Goal: Information Seeking & Learning: Compare options

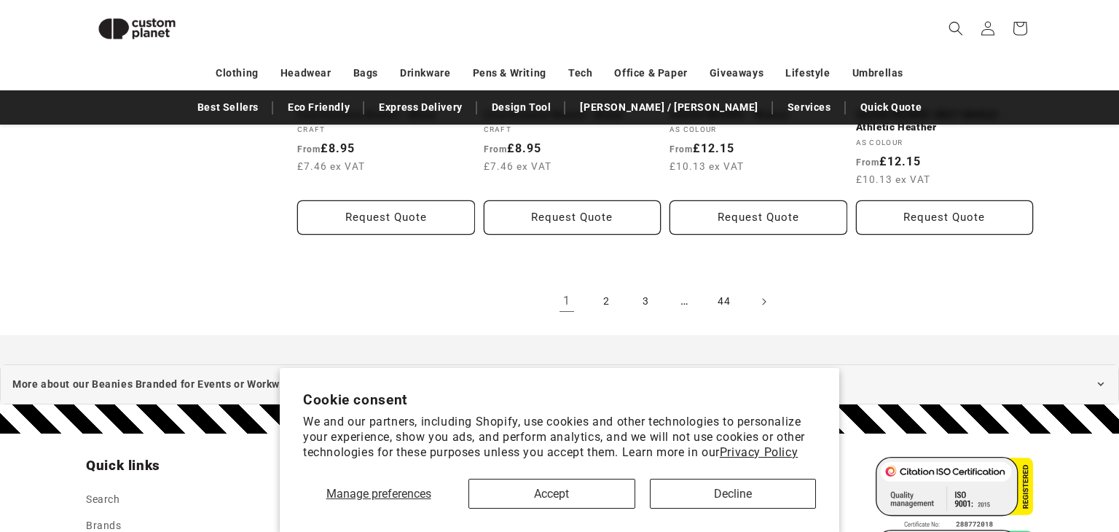
scroll to position [1699, 0]
click at [527, 499] on button "Accept" at bounding box center [552, 494] width 166 height 30
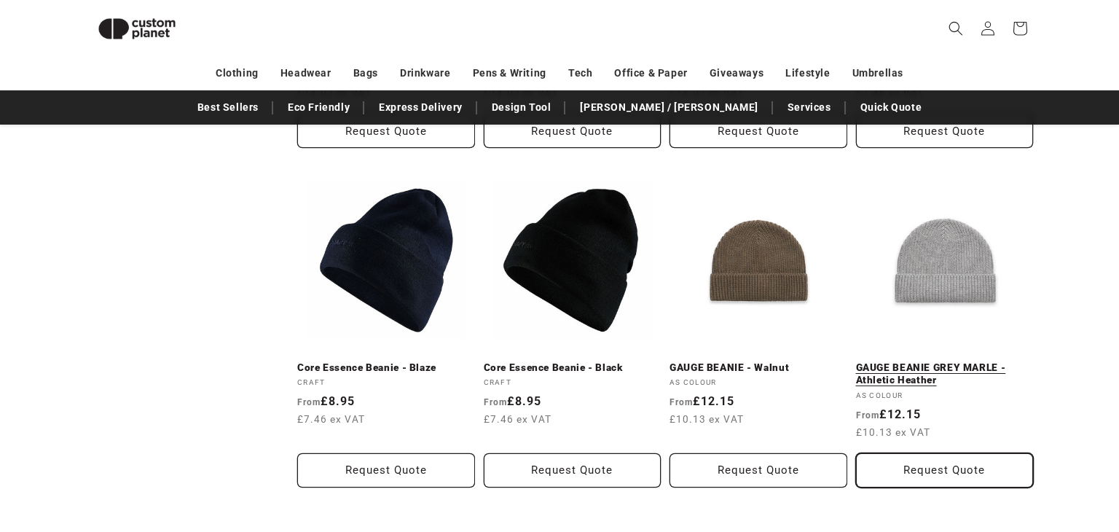
scroll to position [1524, 0]
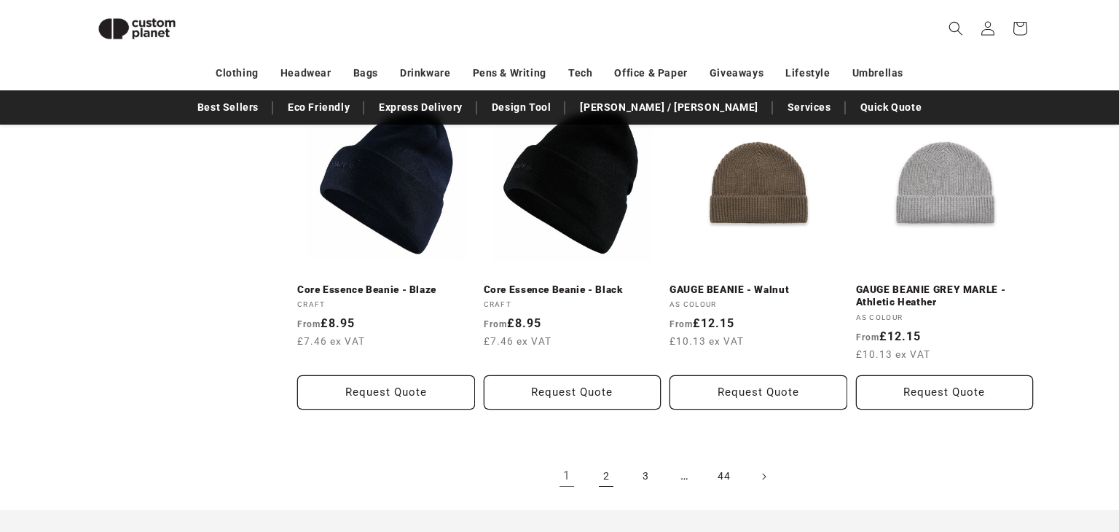
click at [605, 464] on link "2" at bounding box center [606, 476] width 32 height 32
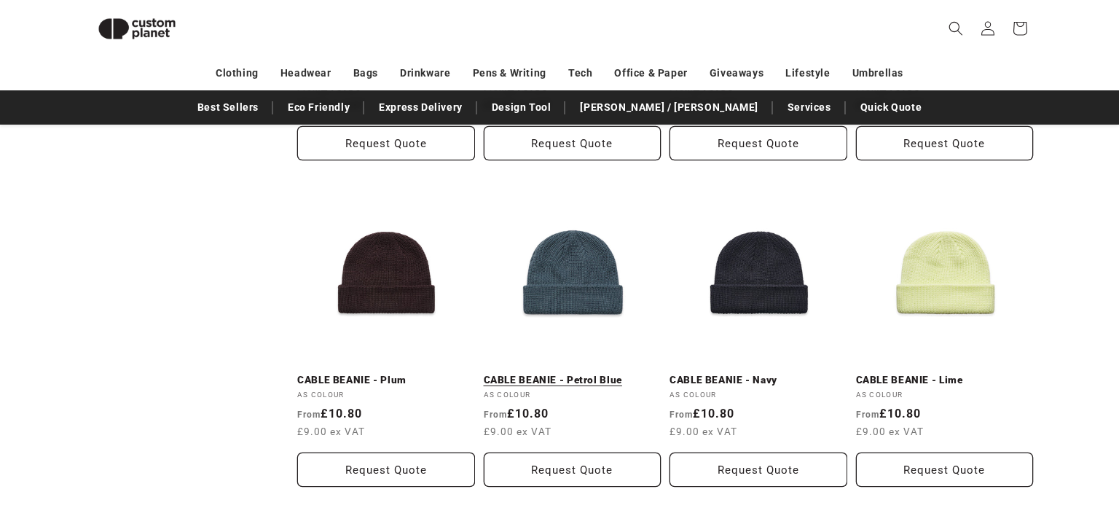
scroll to position [767, 0]
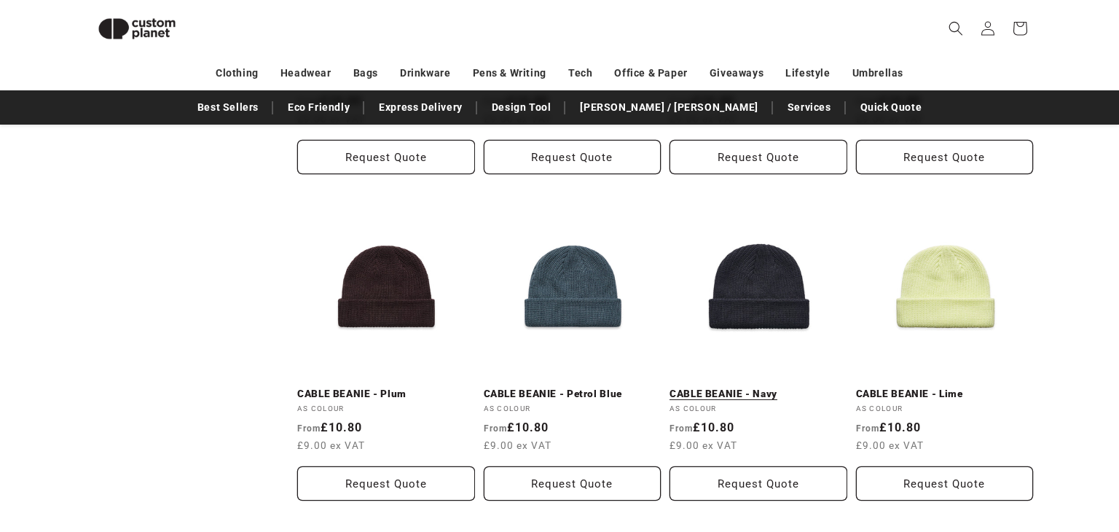
click at [710, 397] on link "CABLE BEANIE - Navy" at bounding box center [759, 394] width 178 height 13
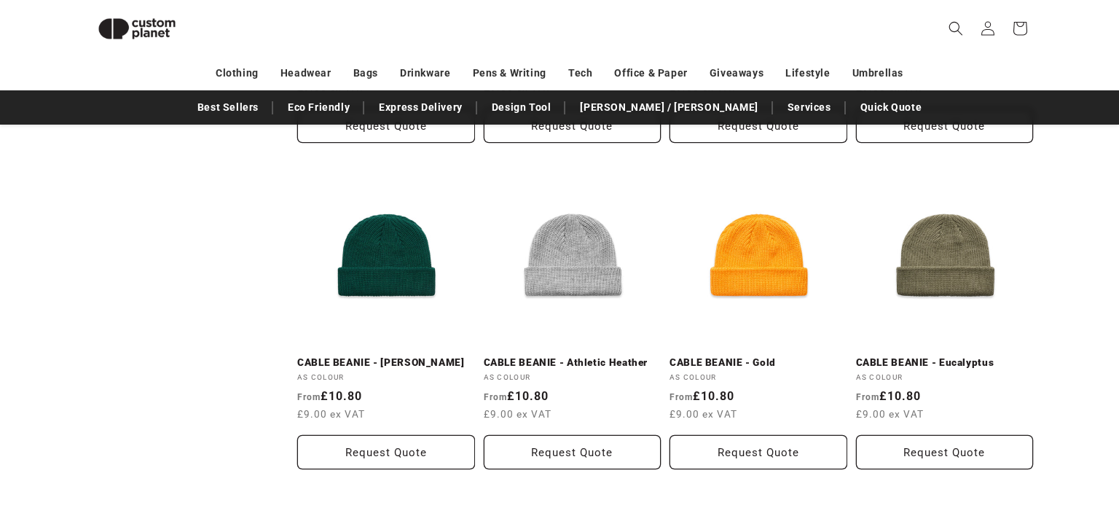
scroll to position [1145, 0]
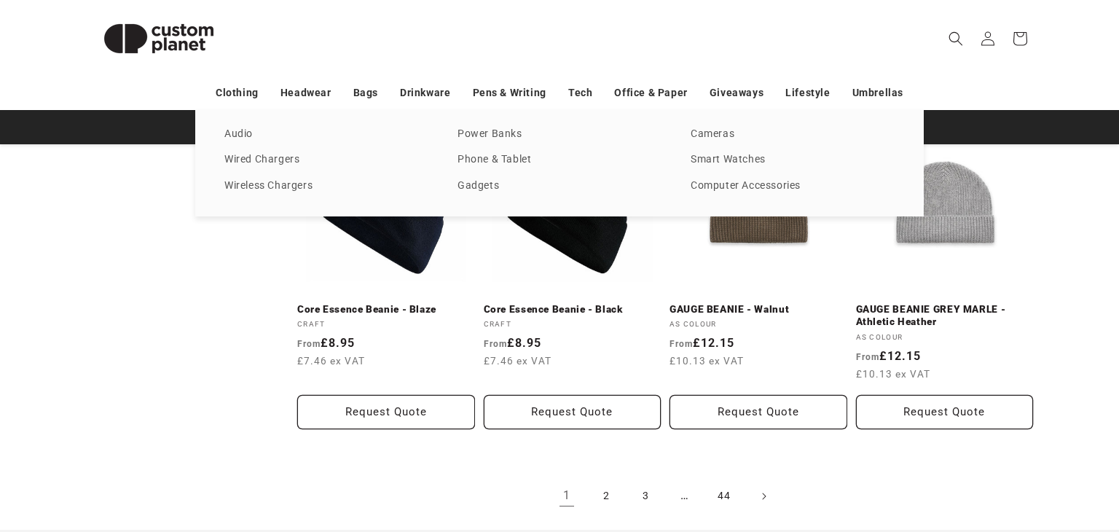
scroll to position [1524, 0]
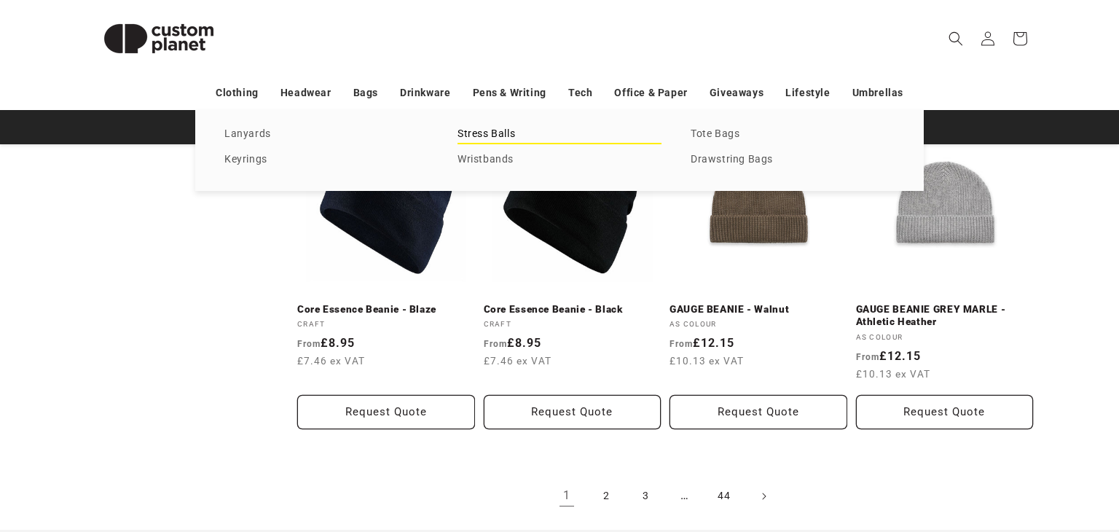
click at [544, 138] on link "Stress Balls" at bounding box center [560, 135] width 204 height 20
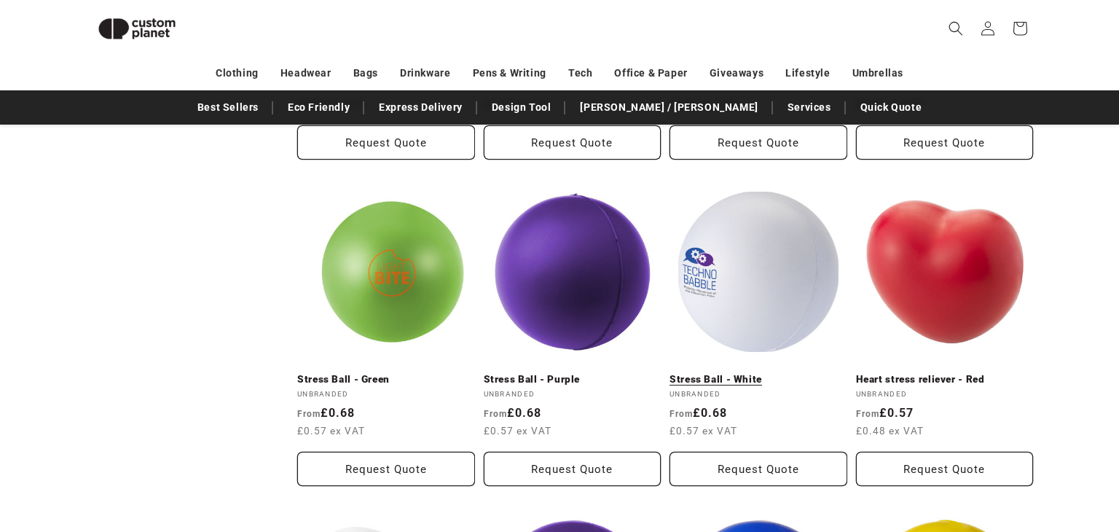
scroll to position [796, 0]
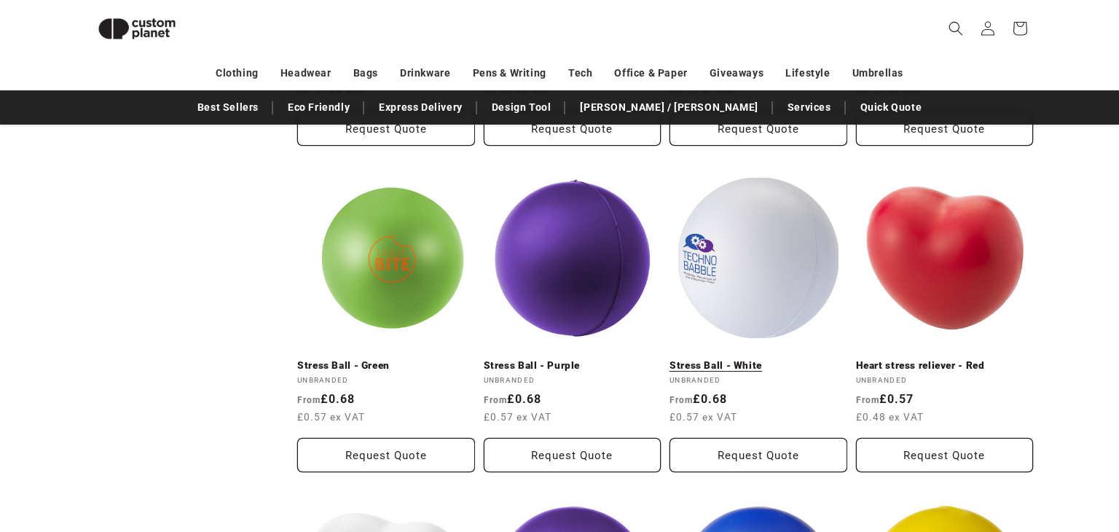
click at [726, 359] on link "Stress Ball - White" at bounding box center [759, 365] width 178 height 13
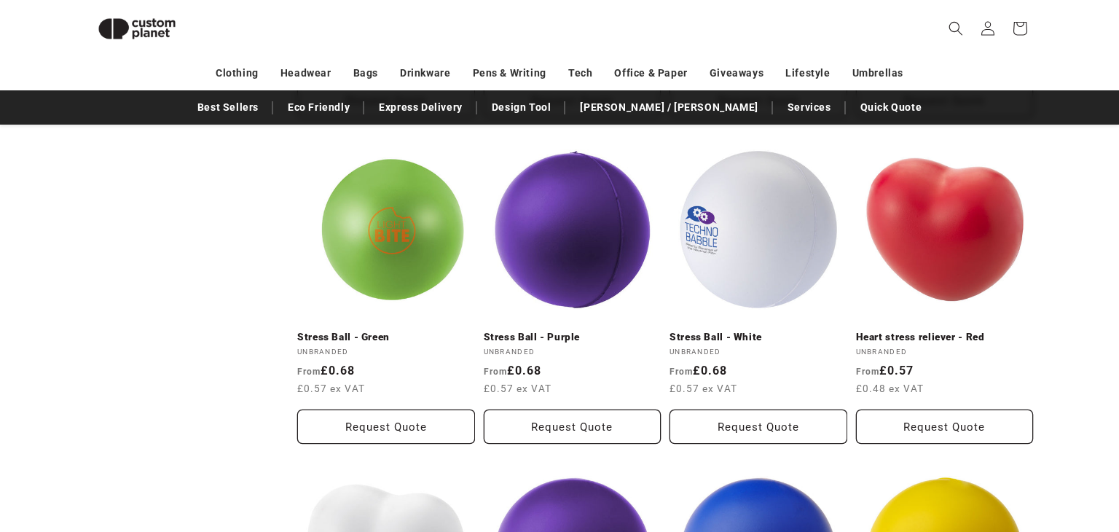
scroll to position [825, 0]
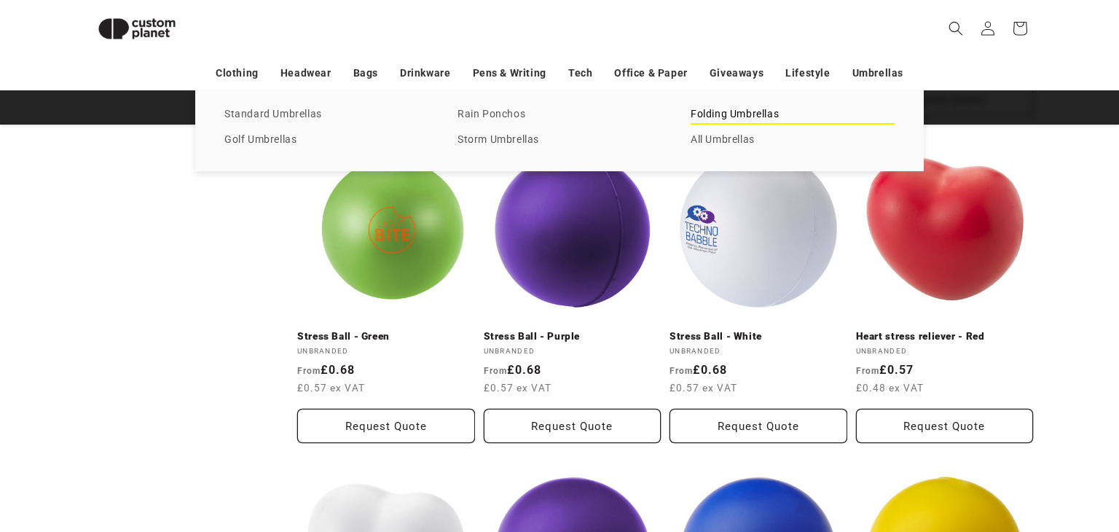
click at [750, 106] on link "Folding Umbrellas" at bounding box center [793, 115] width 204 height 20
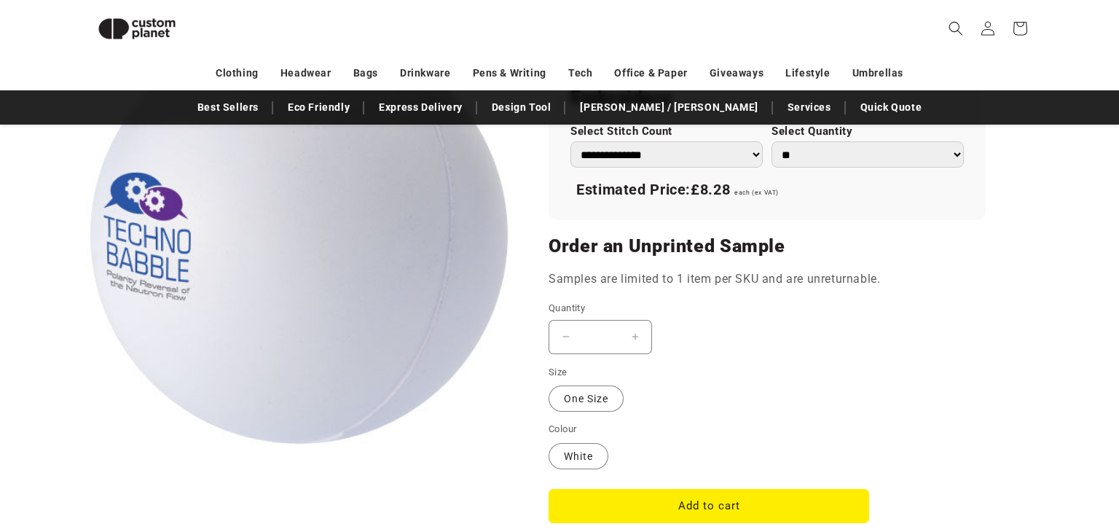
scroll to position [1087, 0]
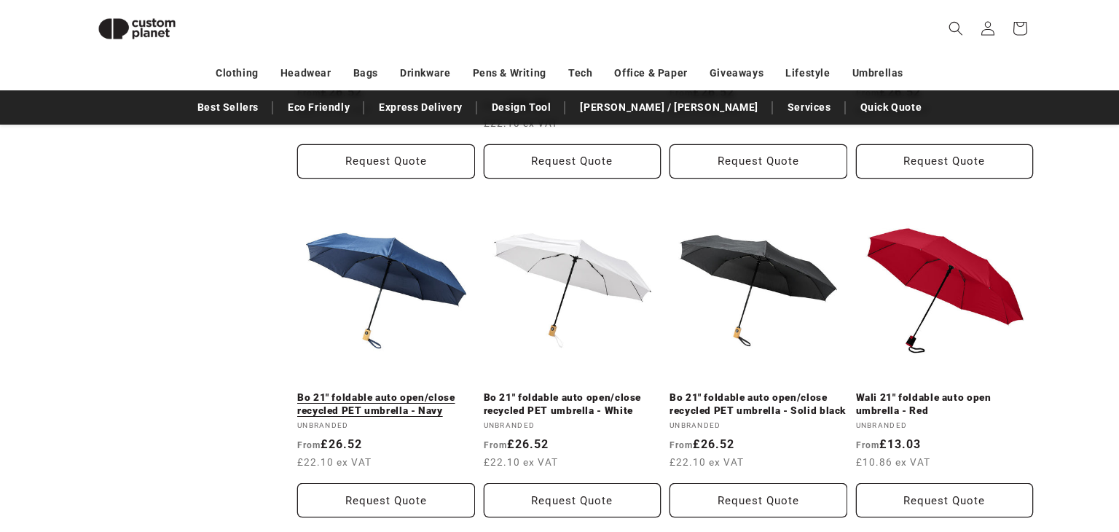
scroll to position [825, 0]
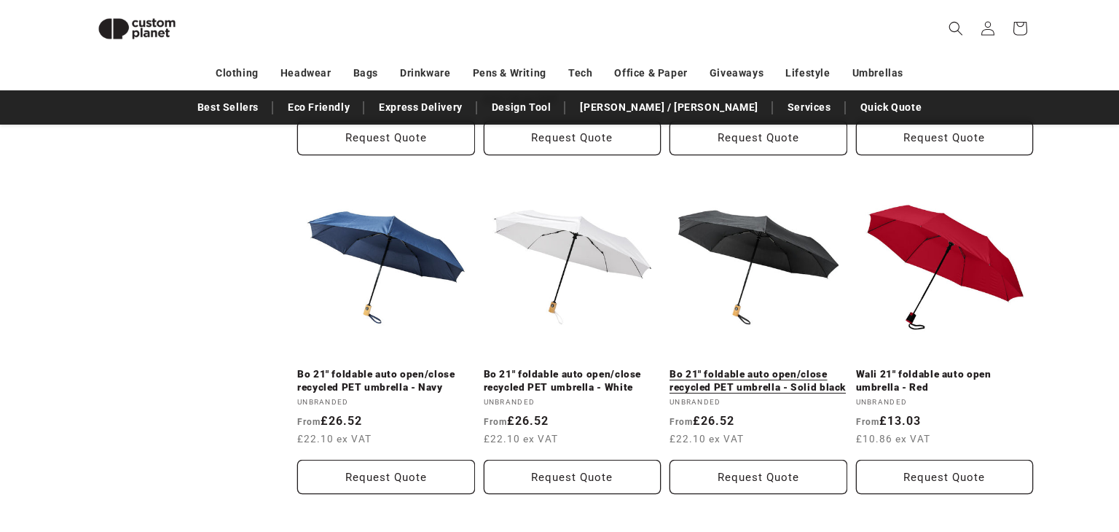
click at [690, 368] on link "Bo 21" foldable auto open/close recycled PET umbrella - Solid black" at bounding box center [759, 381] width 178 height 26
